Goal: Task Accomplishment & Management: Use online tool/utility

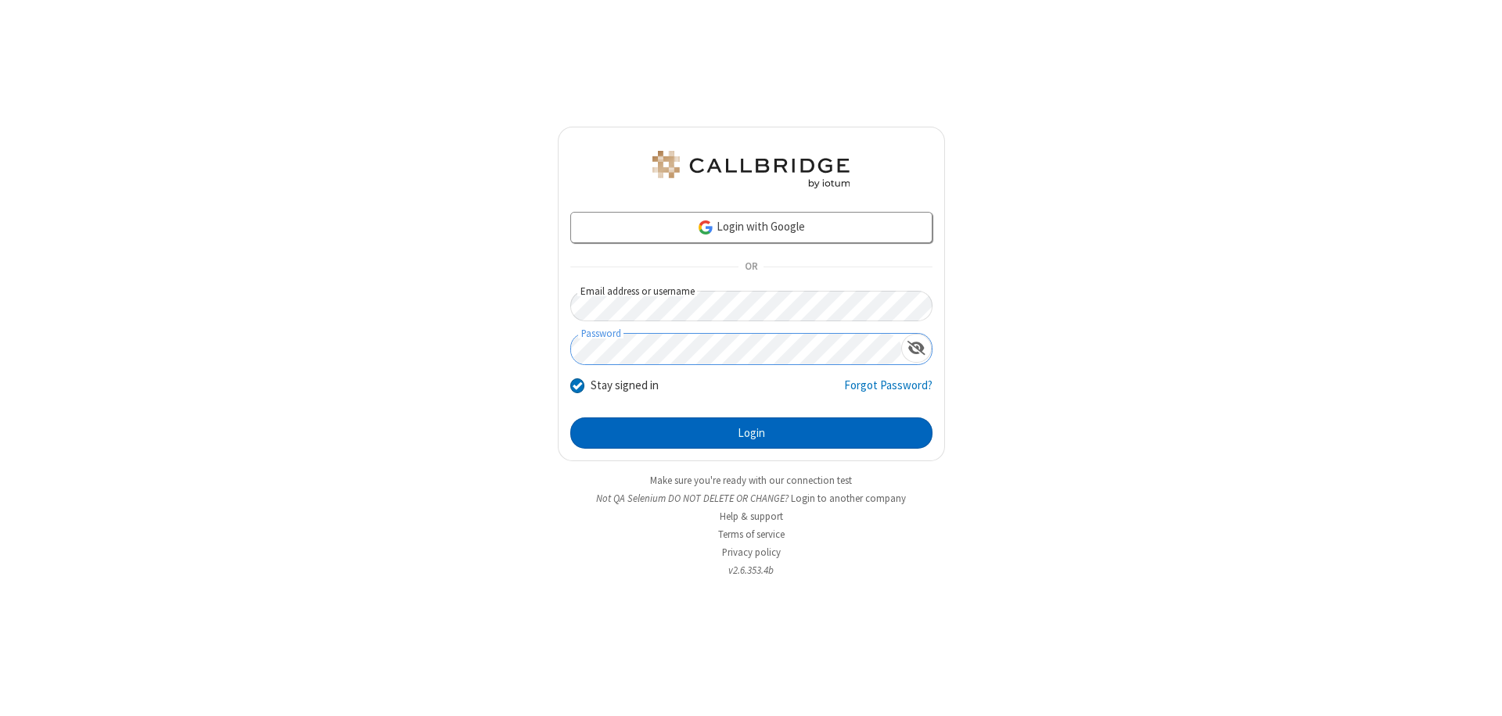
click at [751, 433] on button "Login" at bounding box center [751, 433] width 362 height 31
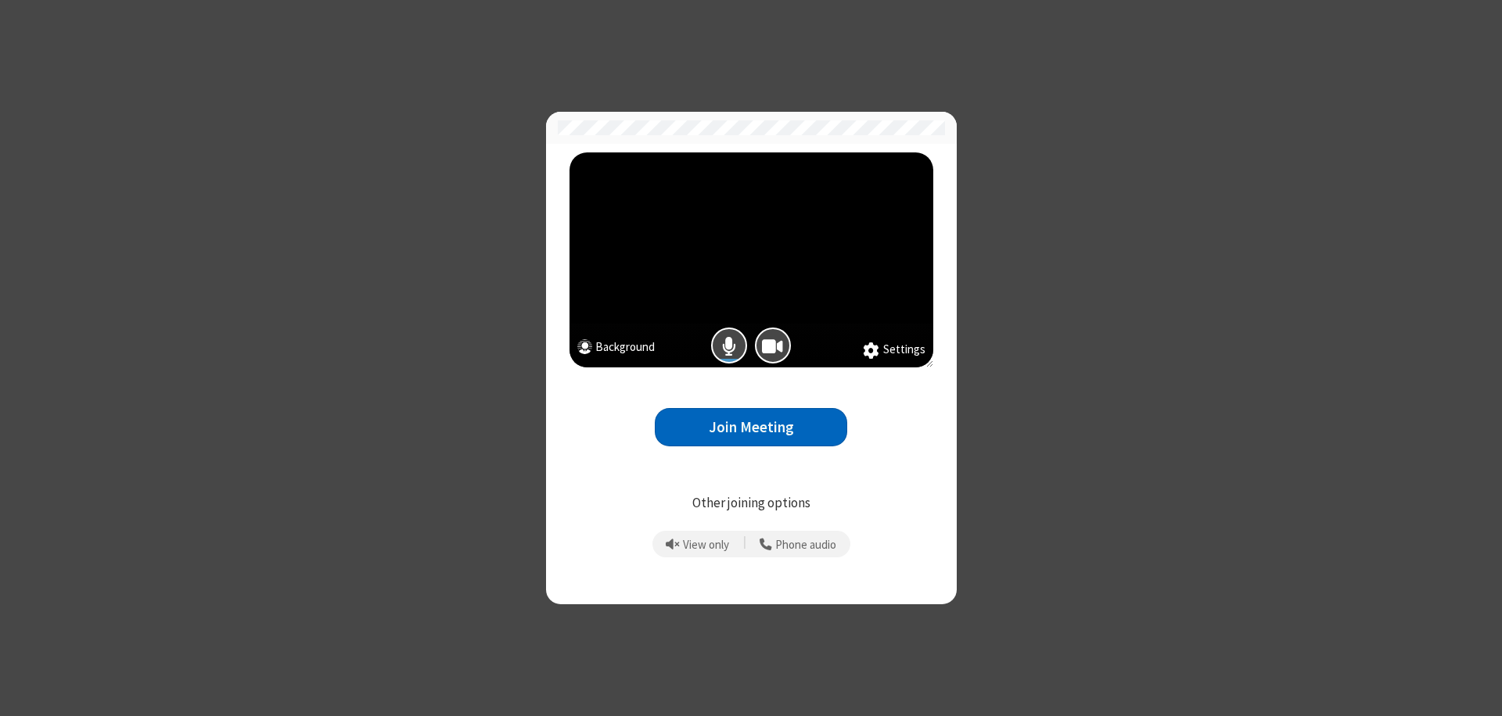
click at [751, 427] on button "Join Meeting" at bounding box center [751, 427] width 192 height 38
